Goal: Task Accomplishment & Management: Use online tool/utility

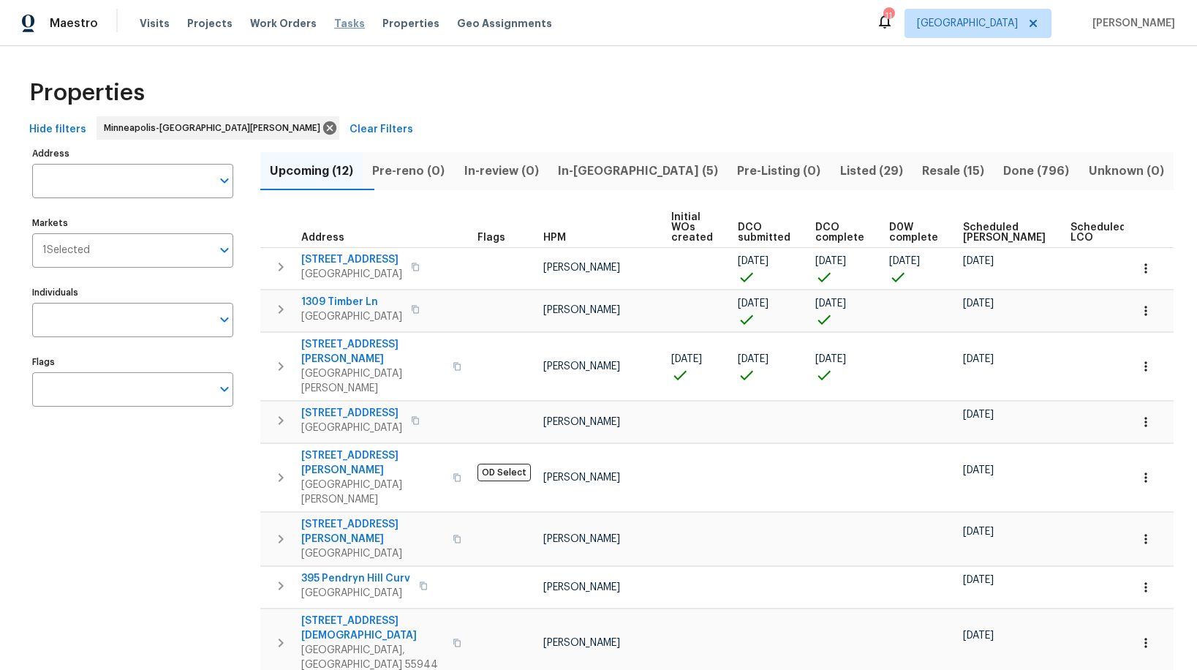
click at [334, 24] on span "Tasks" at bounding box center [349, 23] width 31 height 10
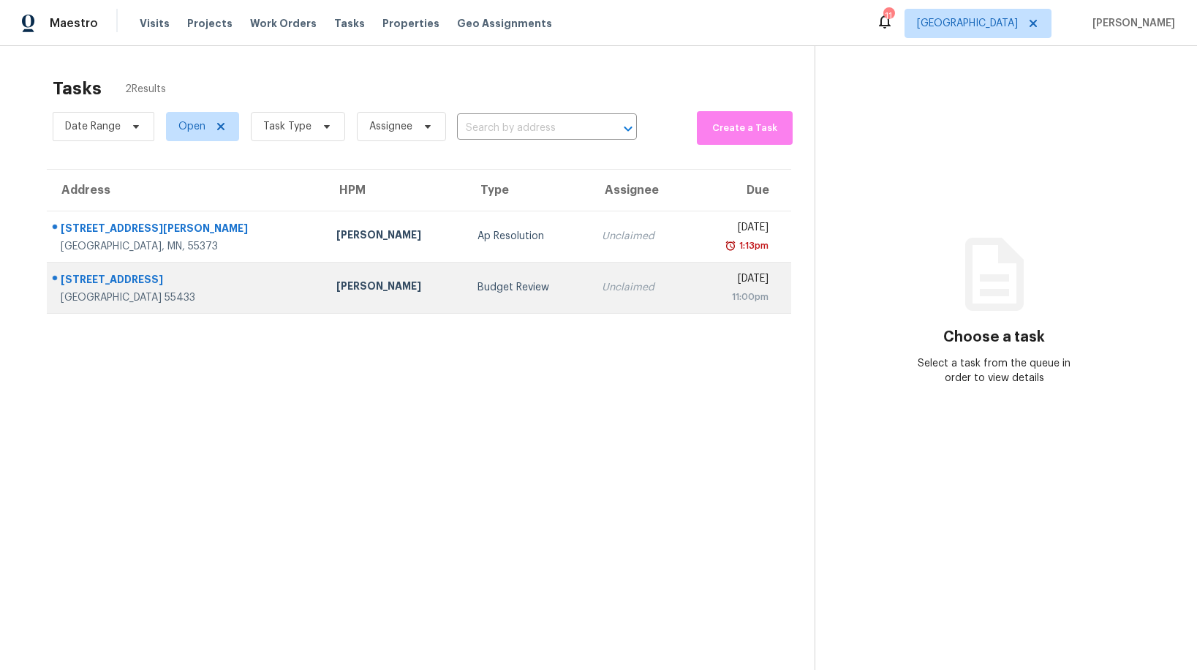
click at [477, 287] on div "Budget Review" at bounding box center [527, 287] width 101 height 15
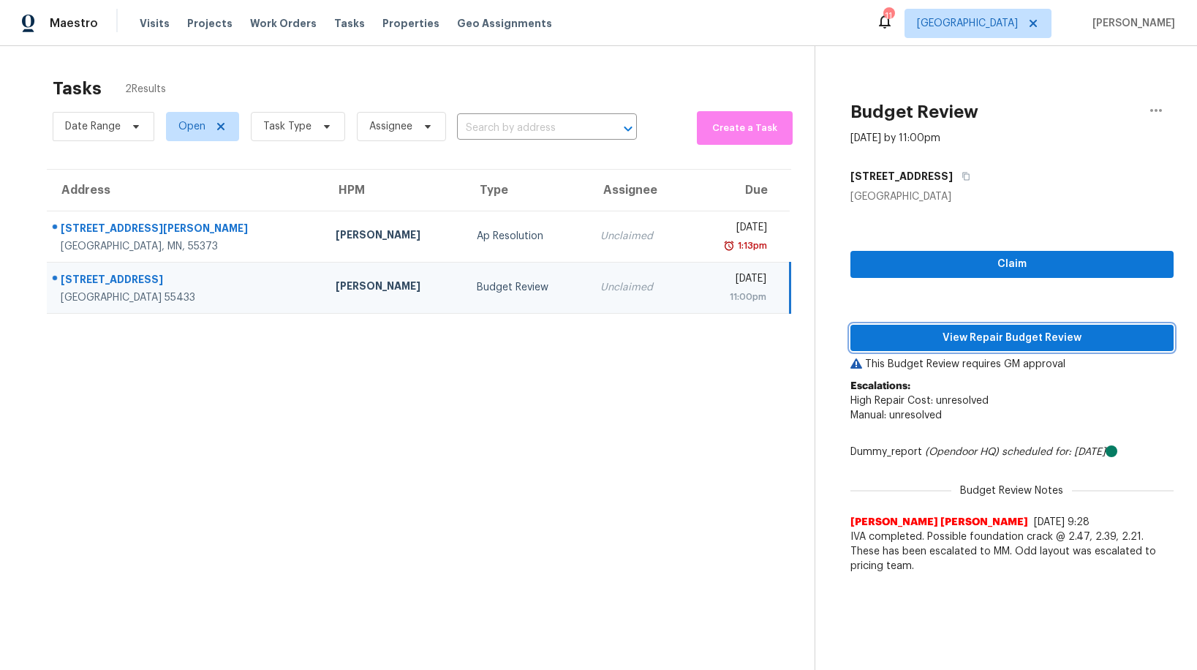
click at [1048, 347] on button "View Repair Budget Review" at bounding box center [1011, 338] width 323 height 27
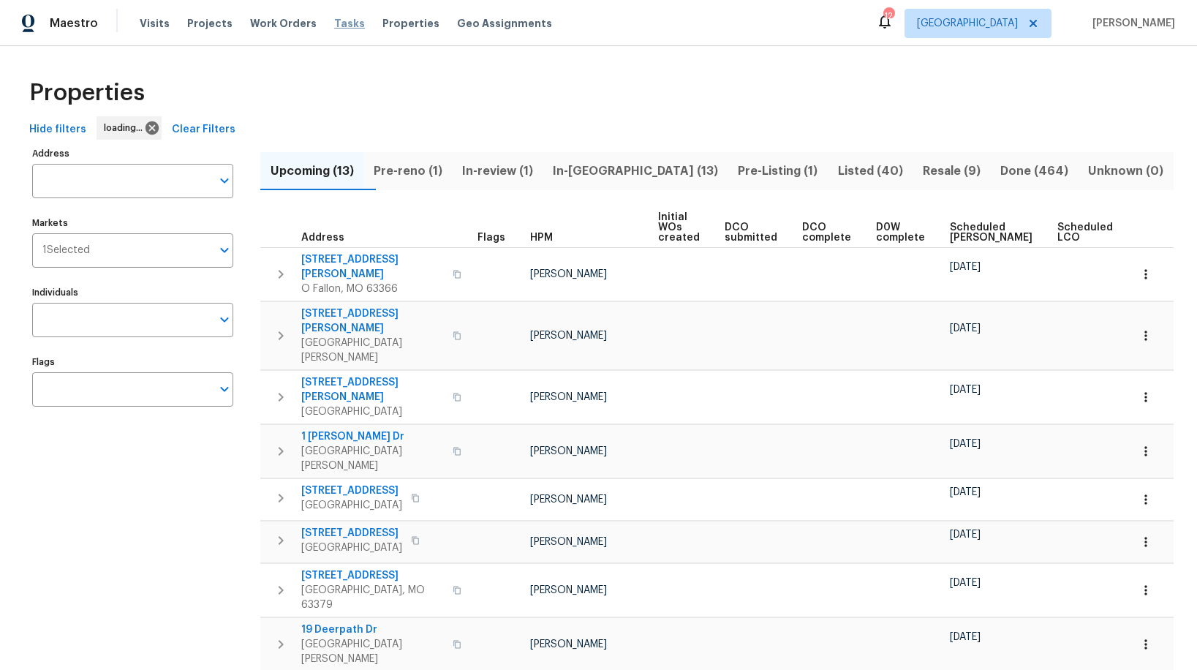
click at [334, 21] on span "Tasks" at bounding box center [349, 23] width 31 height 10
